Goal: Information Seeking & Learning: Learn about a topic

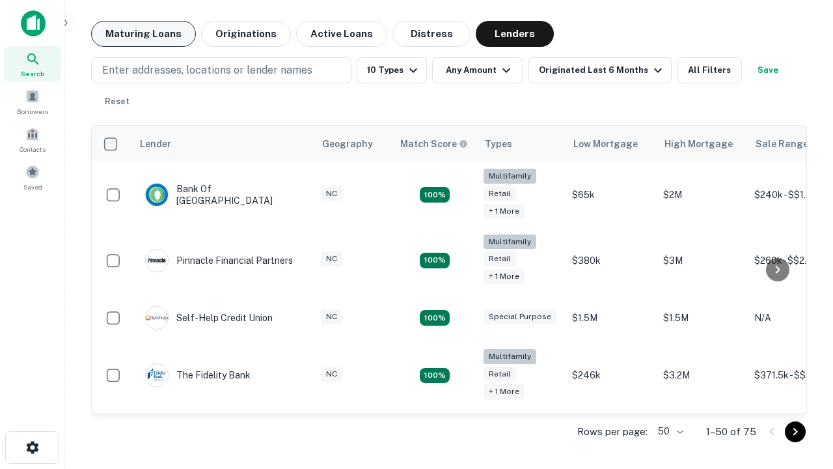
click at [143, 34] on button "Maturing Loans" at bounding box center [143, 34] width 105 height 26
